Goal: Task Accomplishment & Management: Complete application form

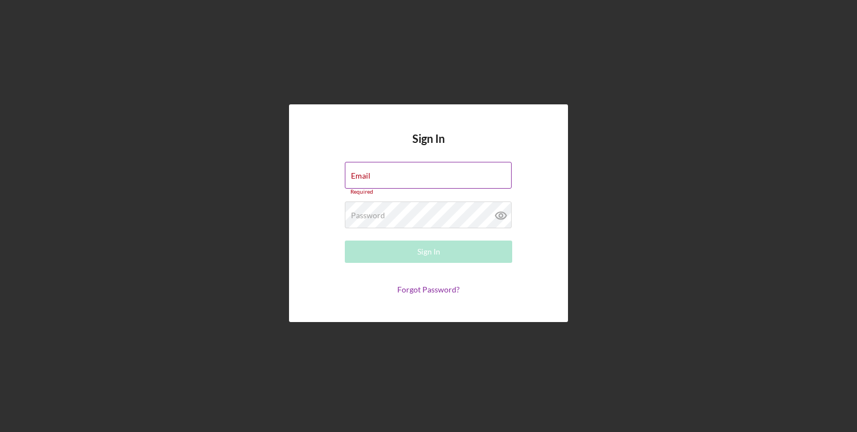
type input "[EMAIL_ADDRESS][DOMAIN_NAME]"
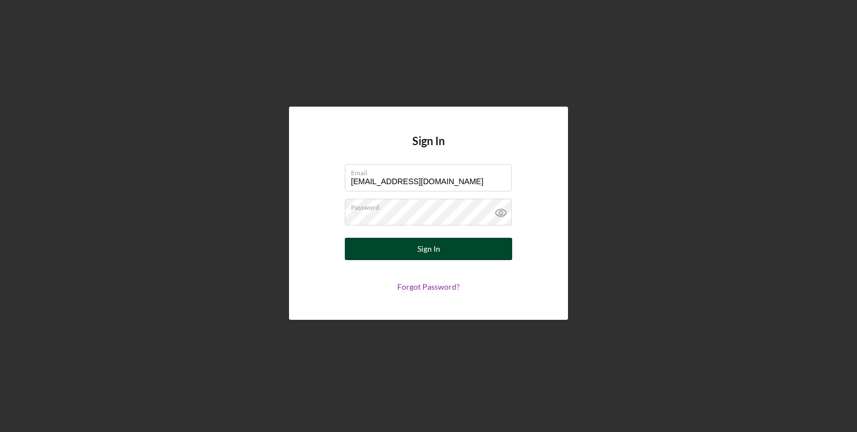
click at [414, 257] on button "Sign In" at bounding box center [428, 249] width 167 height 22
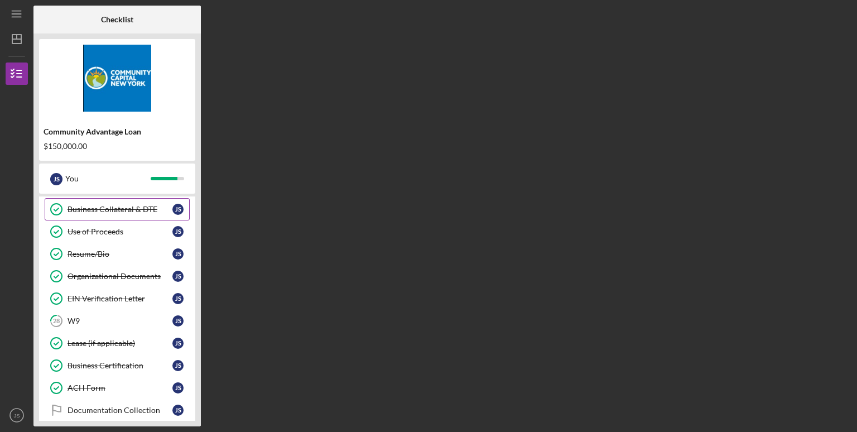
scroll to position [376, 0]
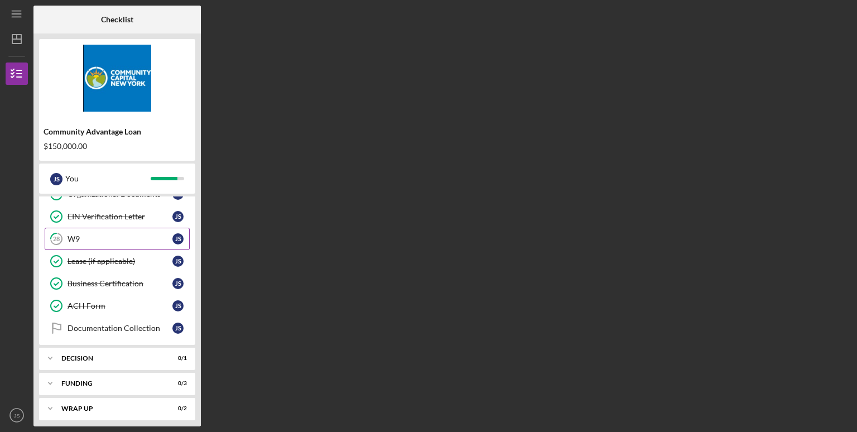
click at [110, 240] on link "28 W9 J S" at bounding box center [117, 239] width 145 height 22
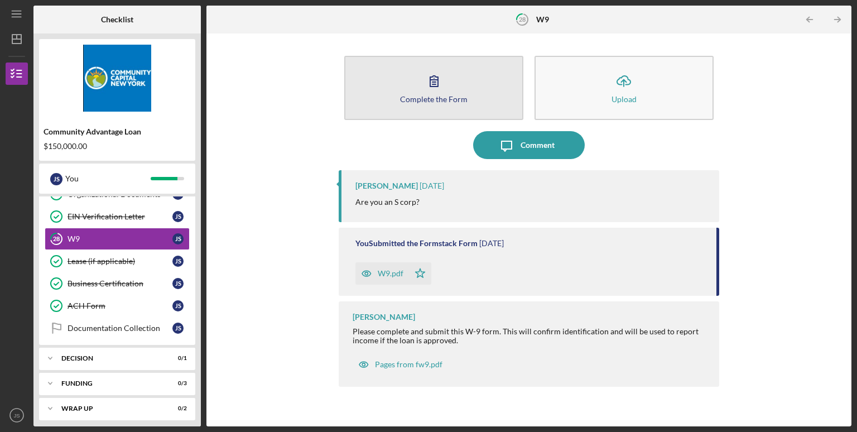
click at [439, 93] on button "Complete the Form Form" at bounding box center [433, 88] width 179 height 64
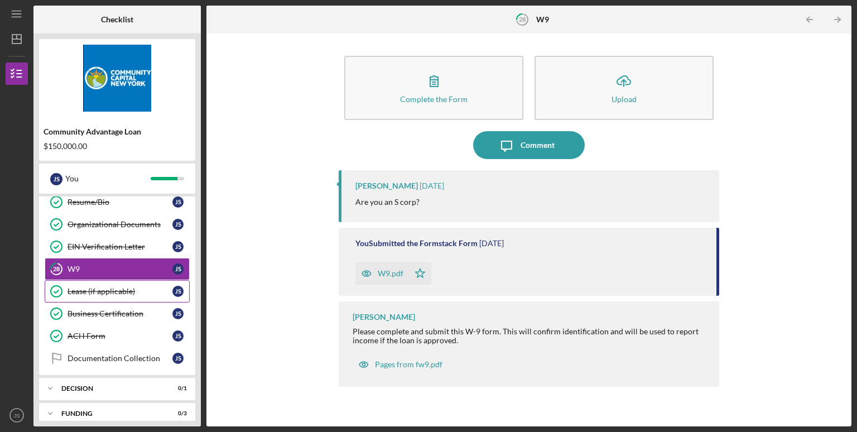
scroll to position [376, 0]
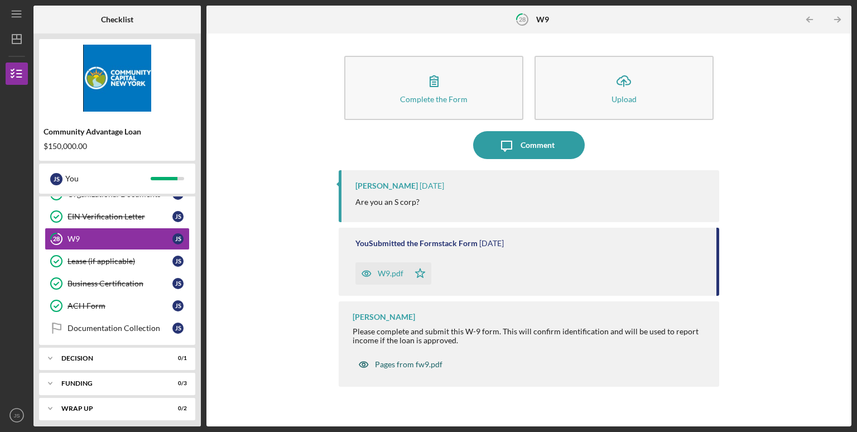
click at [422, 368] on div "Pages from fw9.pdf" at bounding box center [408, 364] width 67 height 9
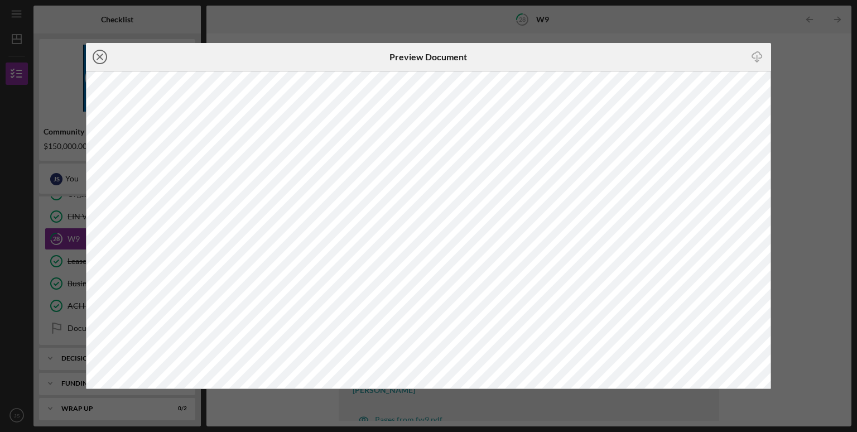
click at [99, 54] on icon "Icon/Close" at bounding box center [100, 57] width 28 height 28
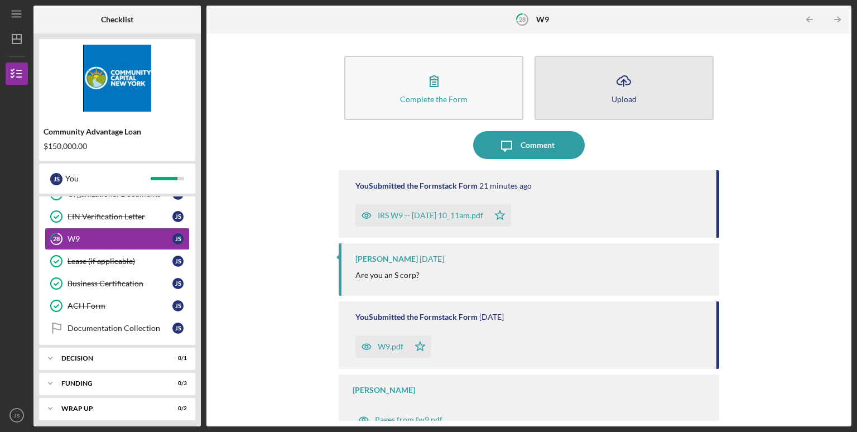
click at [597, 88] on button "Icon/Upload Upload" at bounding box center [623, 88] width 179 height 64
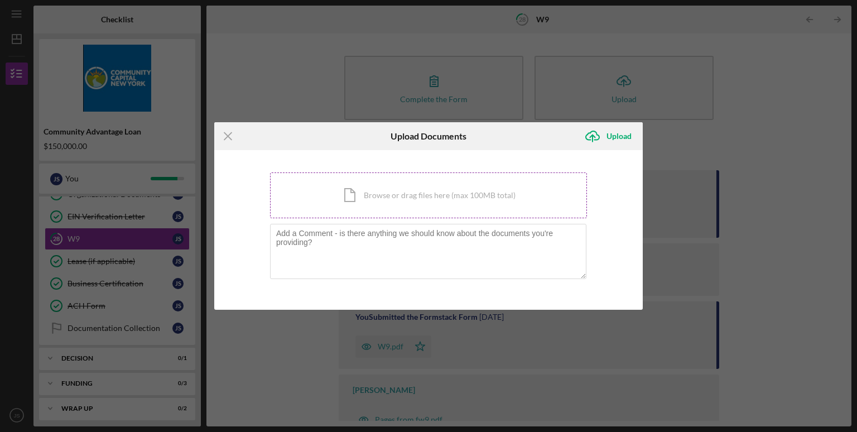
click at [405, 200] on div "Icon/Document Browse or drag files here (max 100MB total) Tap to choose files o…" at bounding box center [428, 195] width 317 height 46
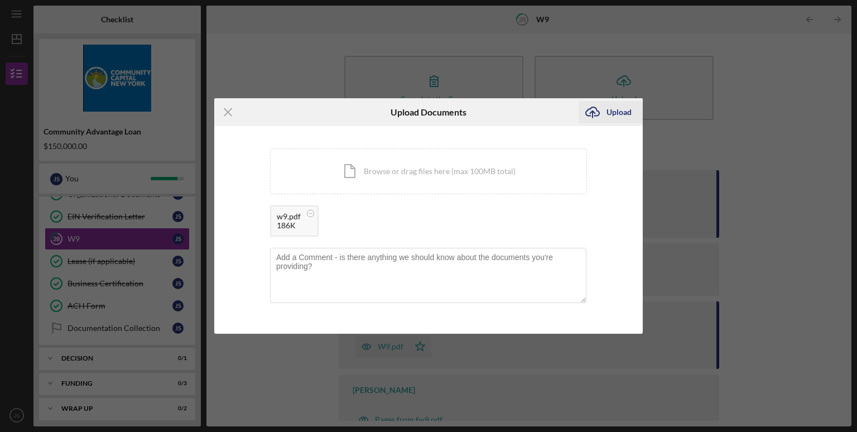
click at [606, 115] on div "Upload" at bounding box center [618, 112] width 25 height 22
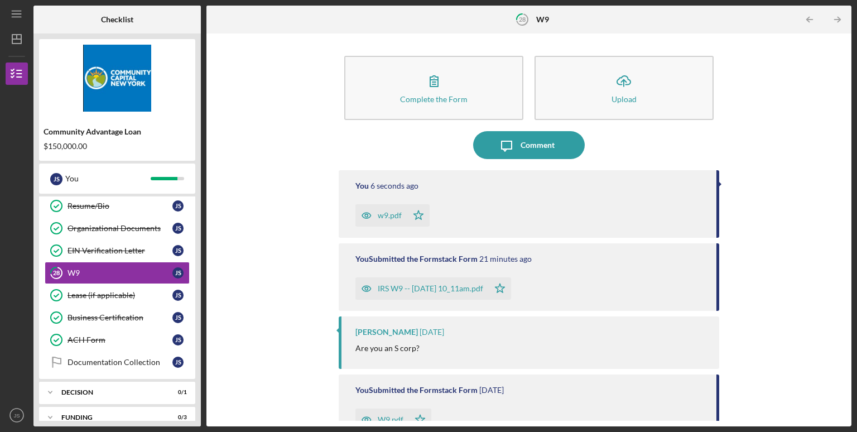
scroll to position [376, 0]
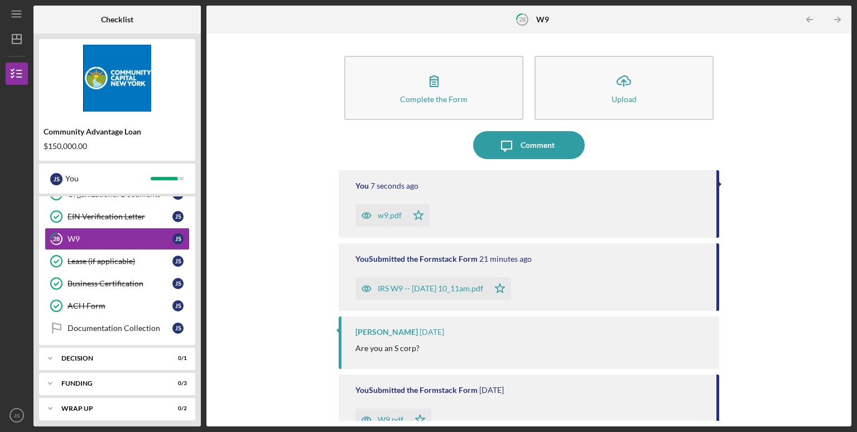
click at [238, 216] on div "Complete the Form Form Icon/Upload Upload Icon/Message Comment You 7 seconds ag…" at bounding box center [529, 229] width 634 height 381
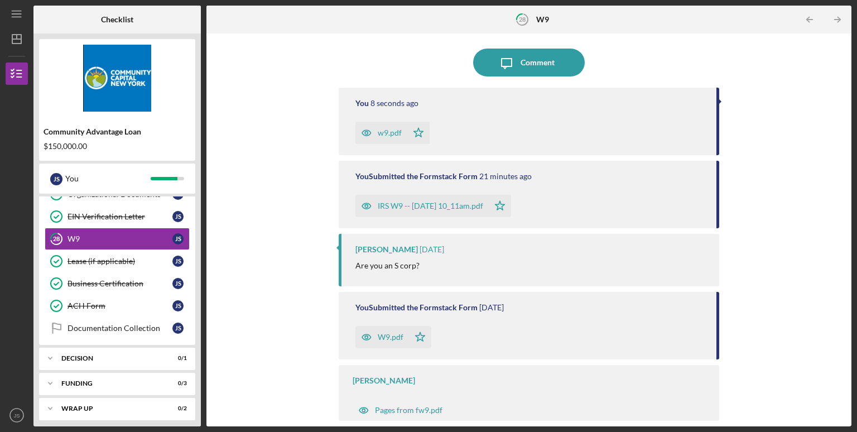
scroll to position [0, 0]
